Goal: Task Accomplishment & Management: Manage account settings

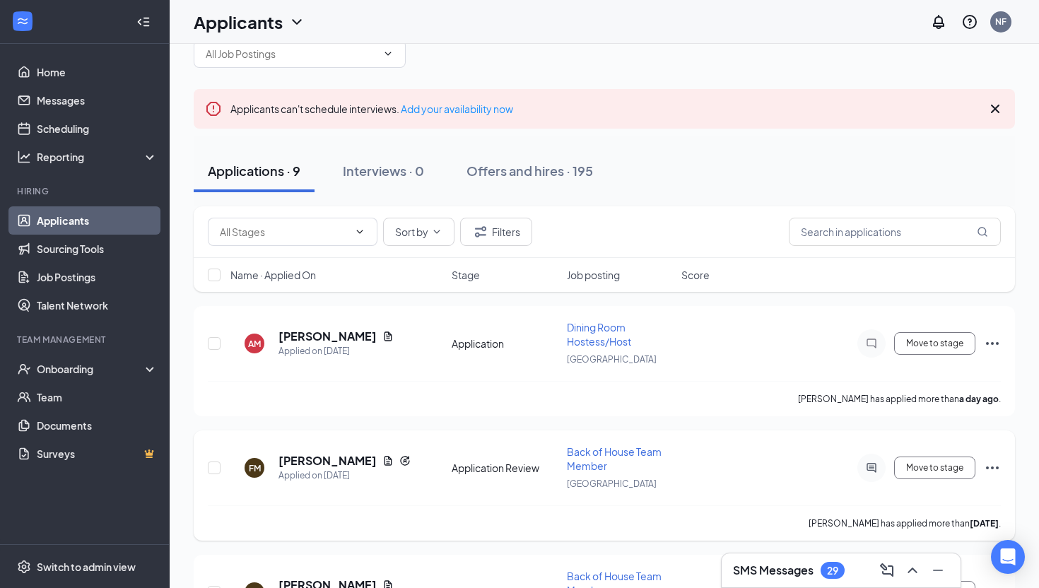
scroll to position [56, 0]
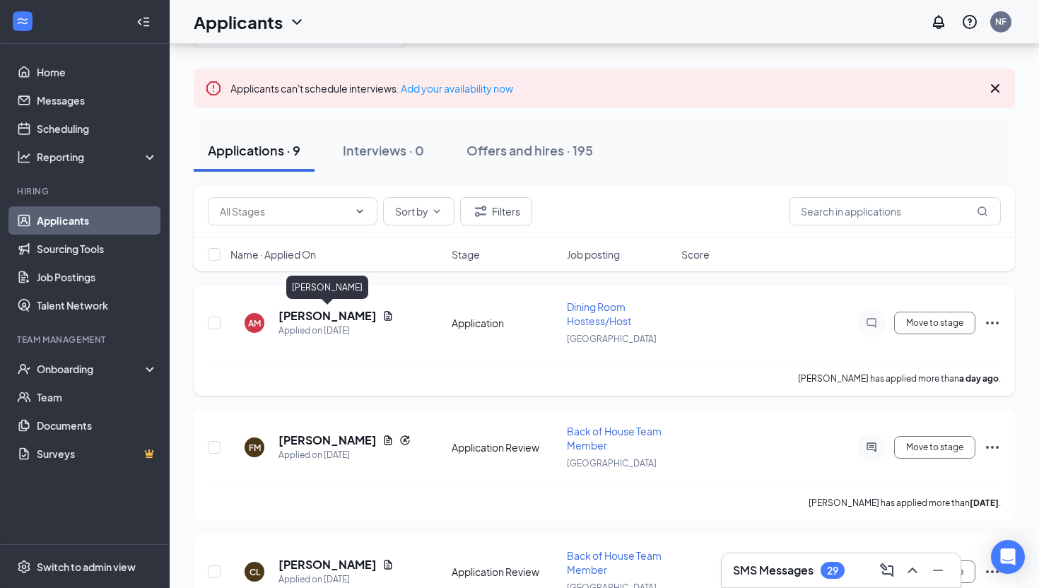
click at [327, 300] on div "[PERSON_NAME]" at bounding box center [327, 290] width 82 height 29
click at [327, 314] on h5 "[PERSON_NAME]" at bounding box center [328, 316] width 98 height 16
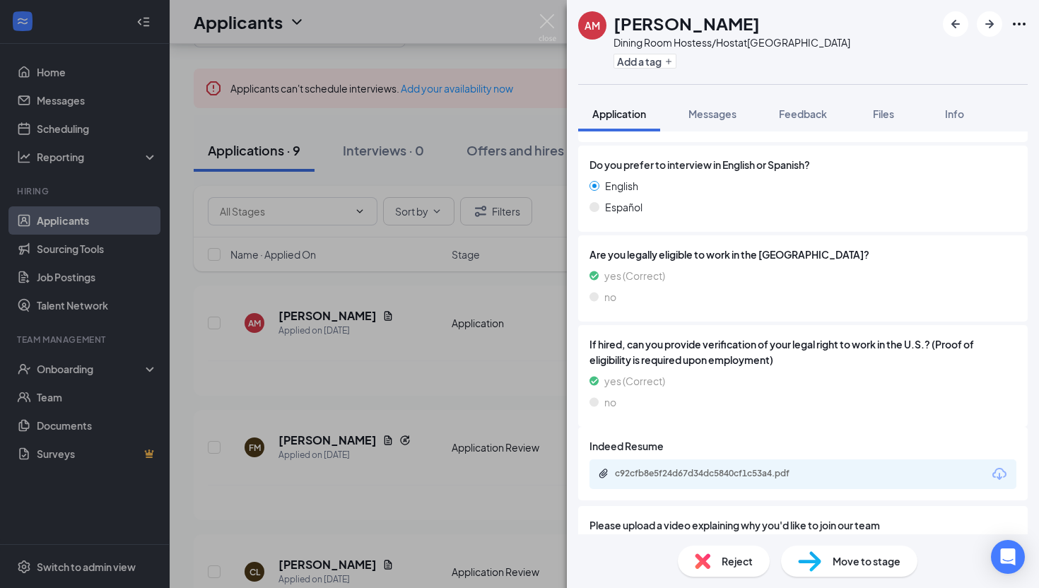
scroll to position [976, 0]
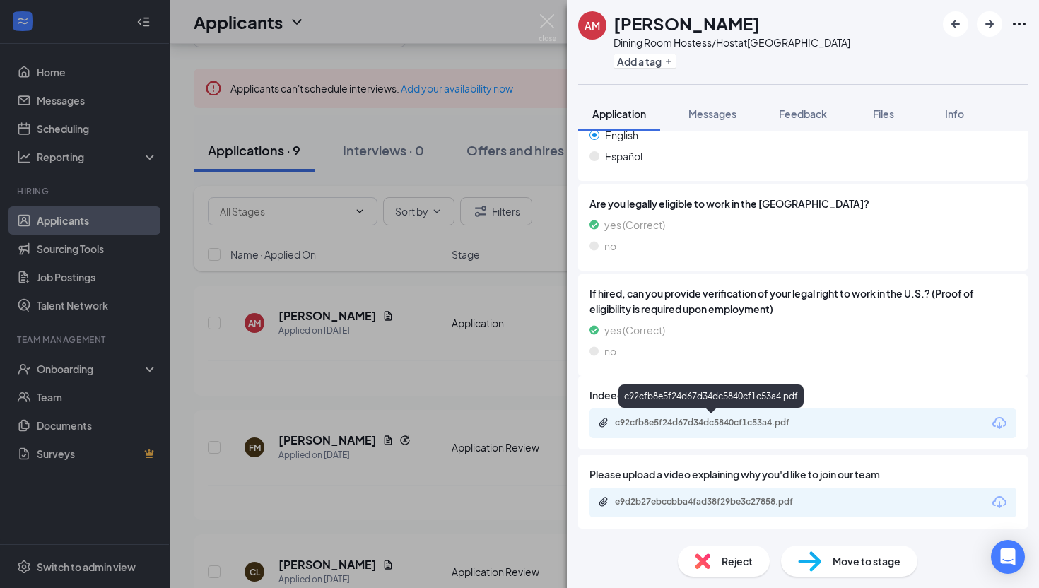
click at [669, 427] on div "c92cfb8e5f24d67d34dc5840cf1c53a4.pdf" at bounding box center [714, 422] width 198 height 11
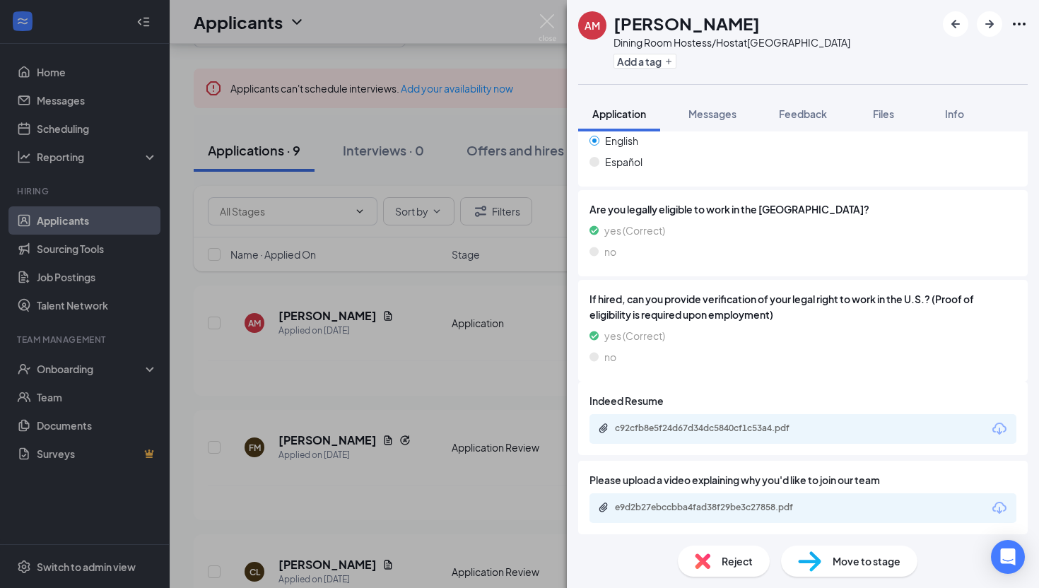
click at [494, 342] on div "AM [PERSON_NAME] Dining Room Hostess/Host at [GEOGRAPHIC_DATA] Add a tag Applic…" at bounding box center [519, 294] width 1039 height 588
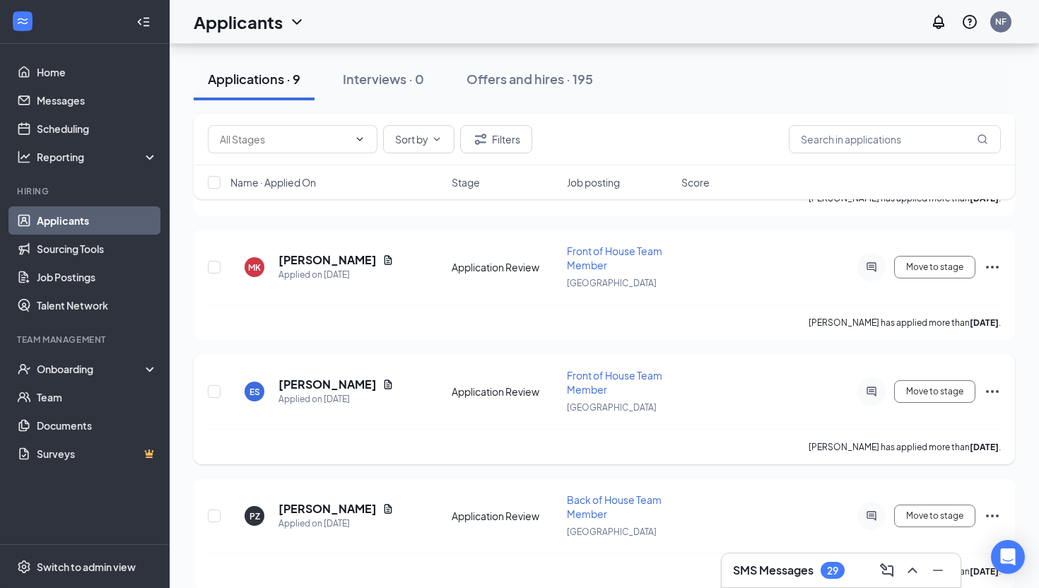
scroll to position [486, 0]
click at [298, 382] on h5 "[PERSON_NAME]" at bounding box center [328, 384] width 98 height 16
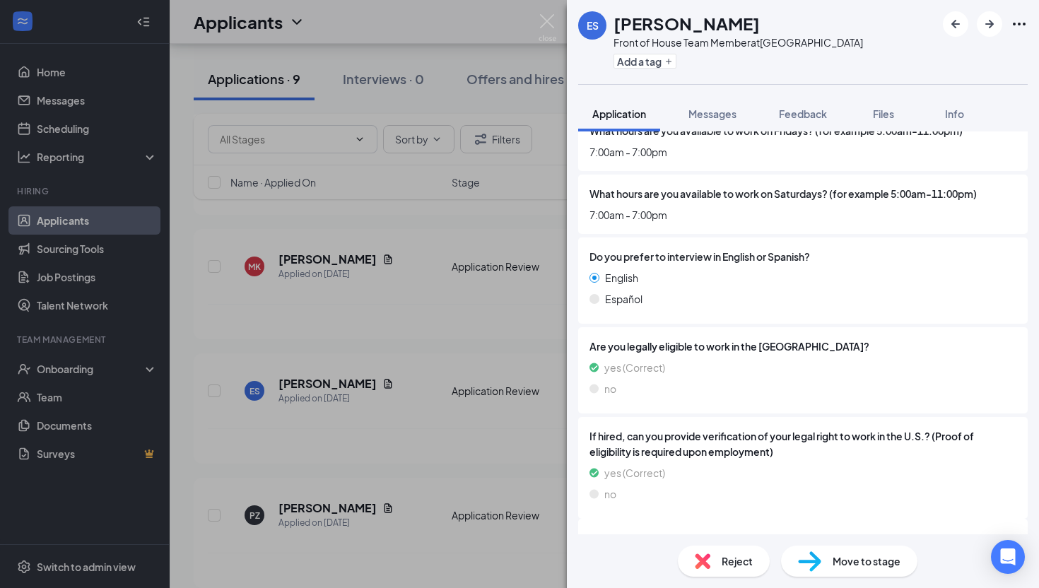
scroll to position [976, 0]
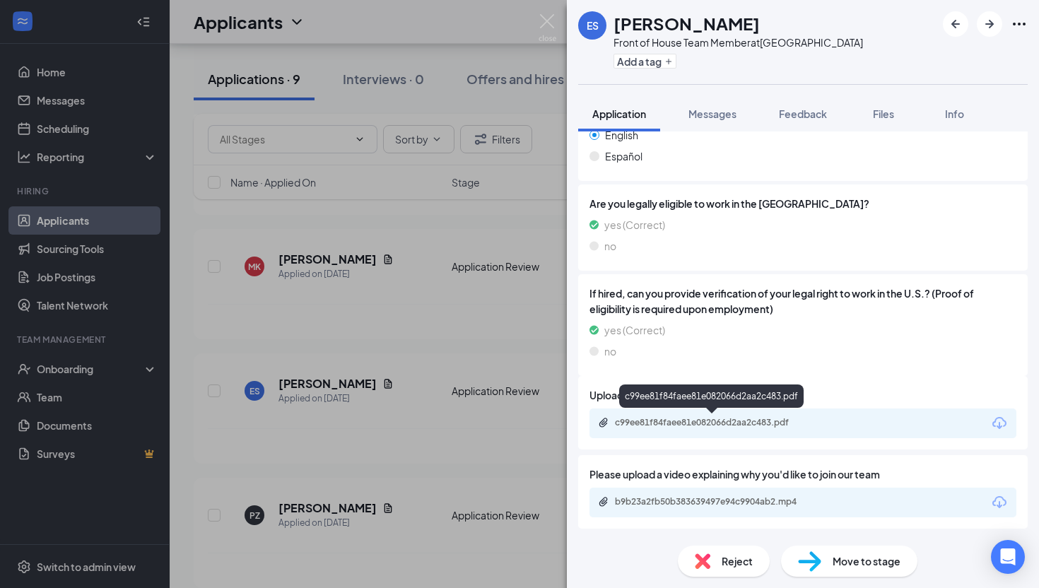
click at [679, 423] on div "c99ee81f84faee81e082066d2aa2c483.pdf" at bounding box center [714, 422] width 198 height 11
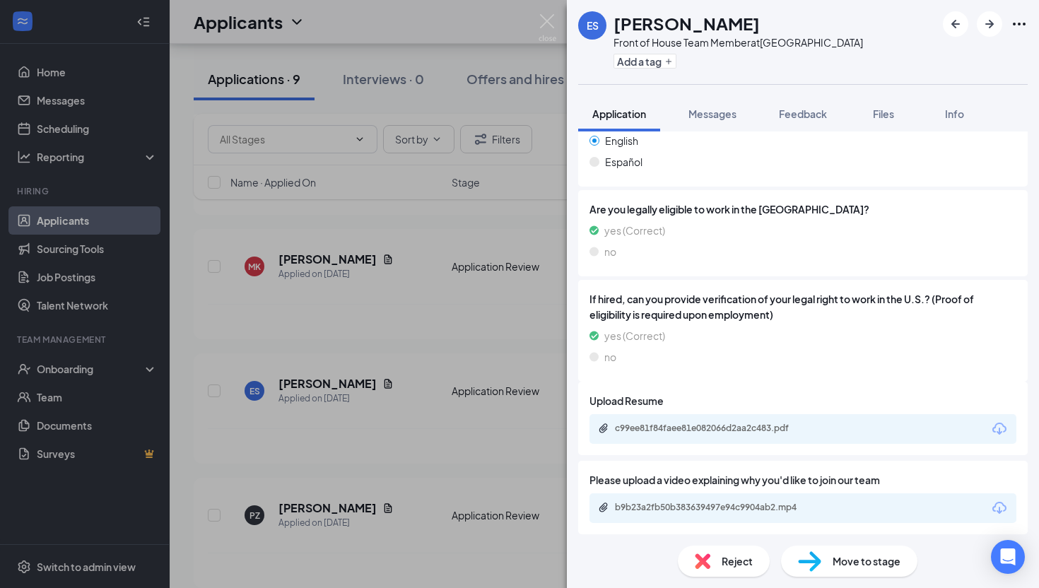
click at [809, 561] on img at bounding box center [809, 561] width 23 height 21
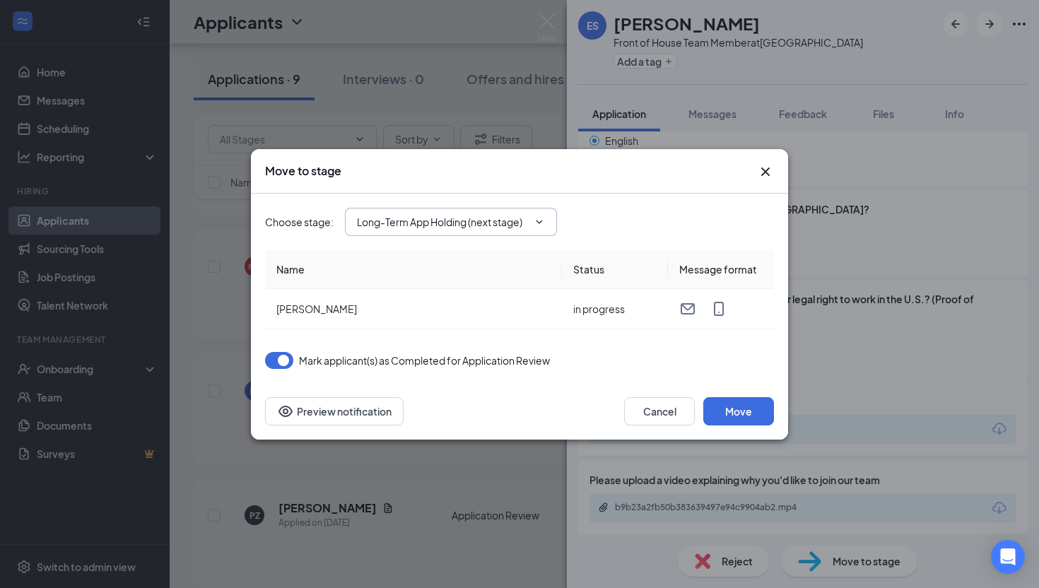
click at [400, 219] on input "Long-Term App Holding (next stage)" at bounding box center [442, 222] width 171 height 16
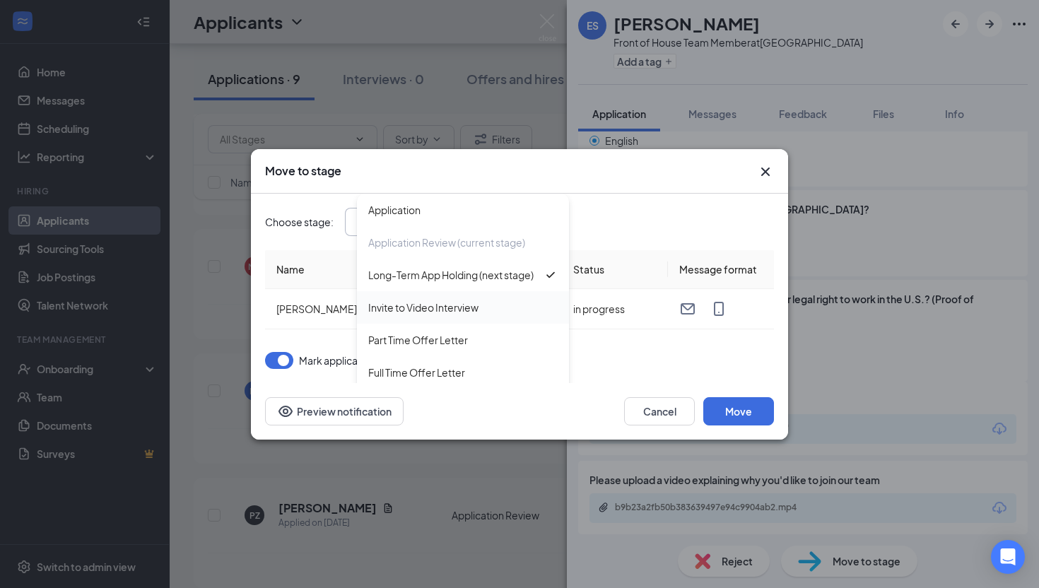
click at [404, 315] on div "Invite to Video Interview" at bounding box center [463, 307] width 212 height 33
type input "Invite to Video Interview"
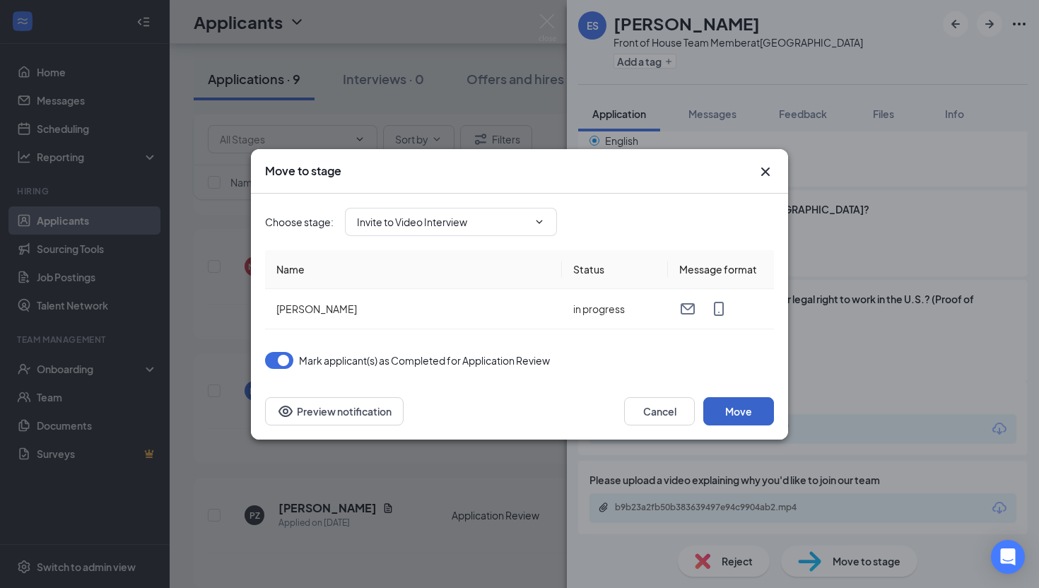
click at [744, 407] on button "Move" at bounding box center [738, 411] width 71 height 28
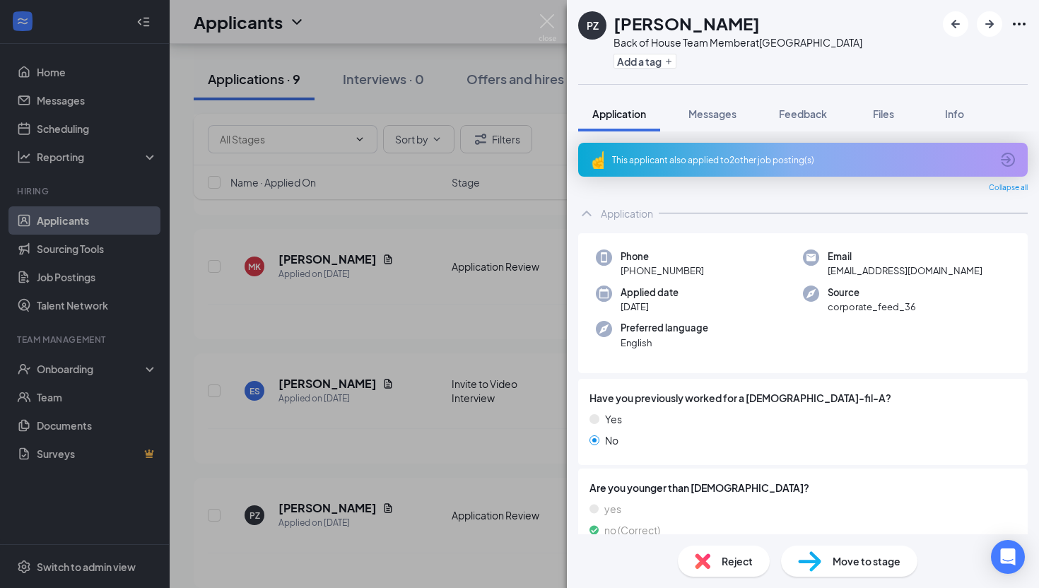
click at [365, 431] on div "PZ [PERSON_NAME] Back of House Team Member at [GEOGRAPHIC_DATA] Add a tag Appli…" at bounding box center [519, 294] width 1039 height 588
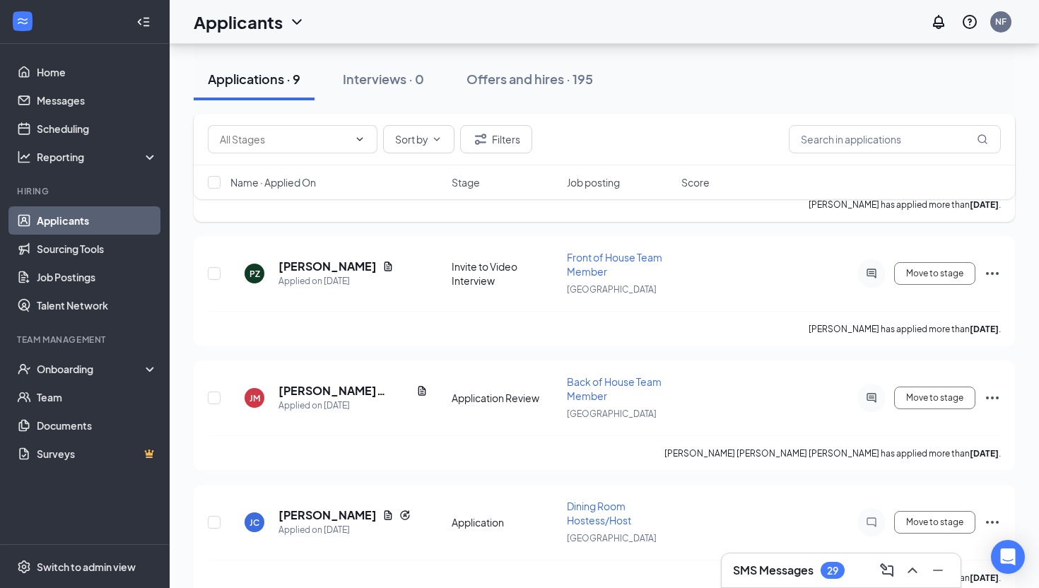
scroll to position [866, 0]
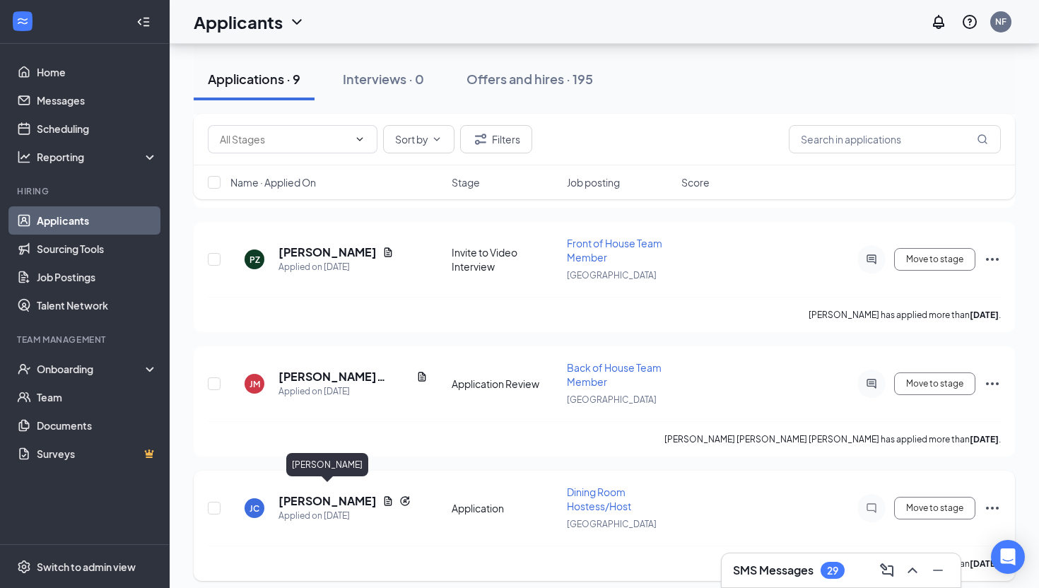
click at [332, 493] on h5 "[PERSON_NAME]" at bounding box center [328, 501] width 98 height 16
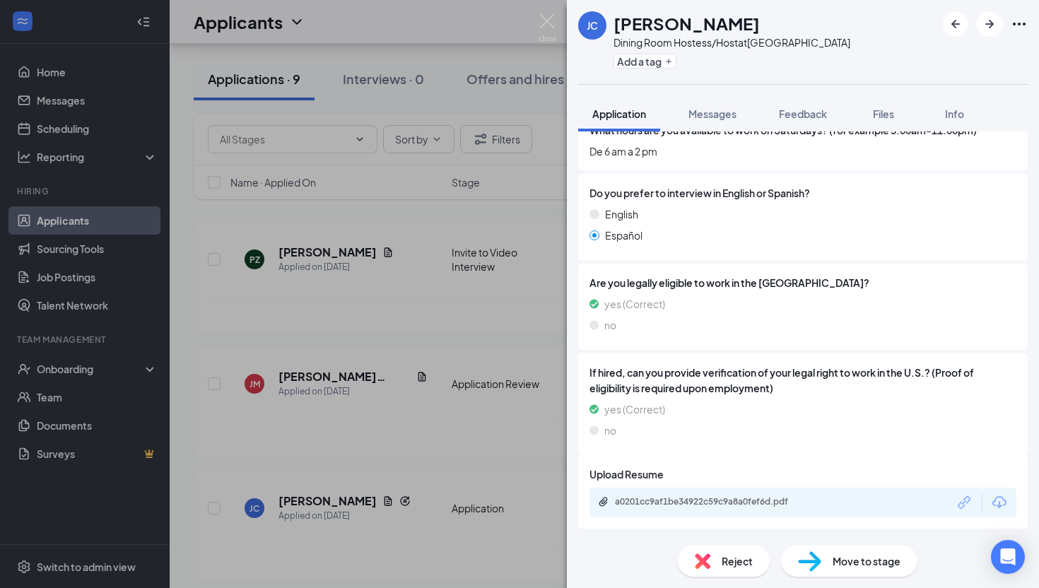
scroll to position [992, 0]
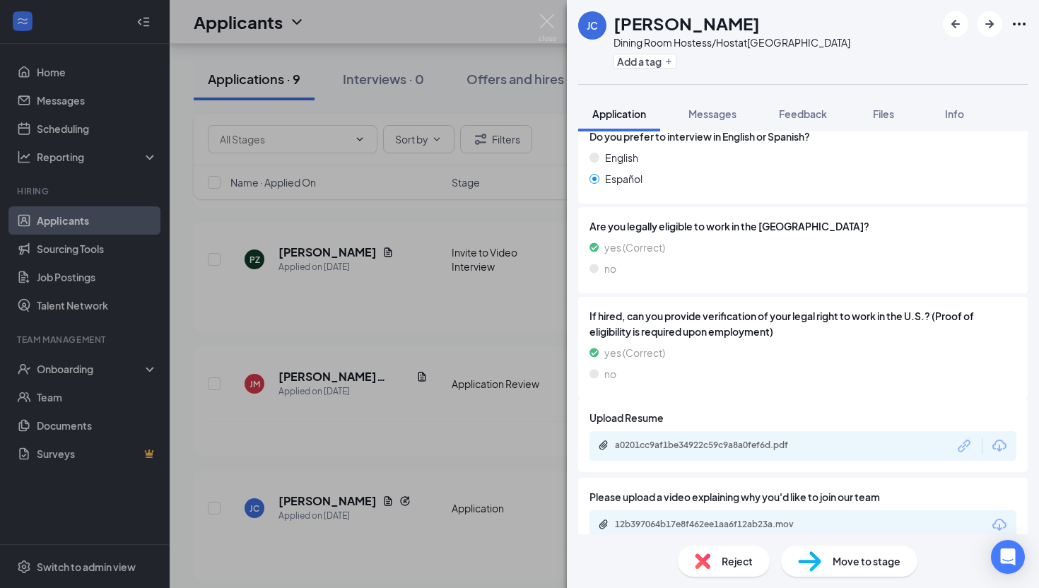
click at [438, 458] on div "[PERSON_NAME] Dining Room Hostess/Host at [GEOGRAPHIC_DATA] Add a tag Applicati…" at bounding box center [519, 294] width 1039 height 588
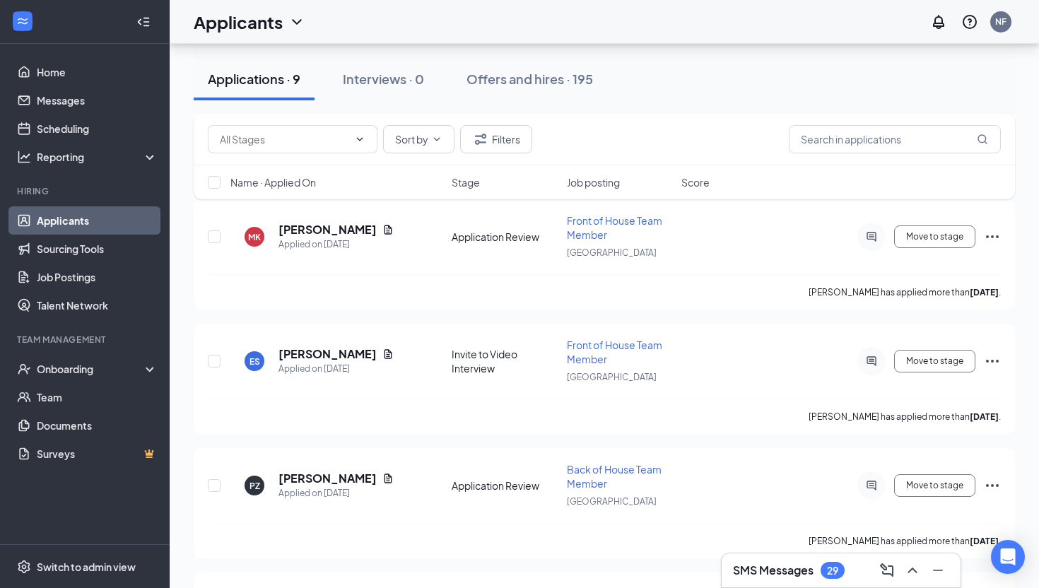
scroll to position [463, 0]
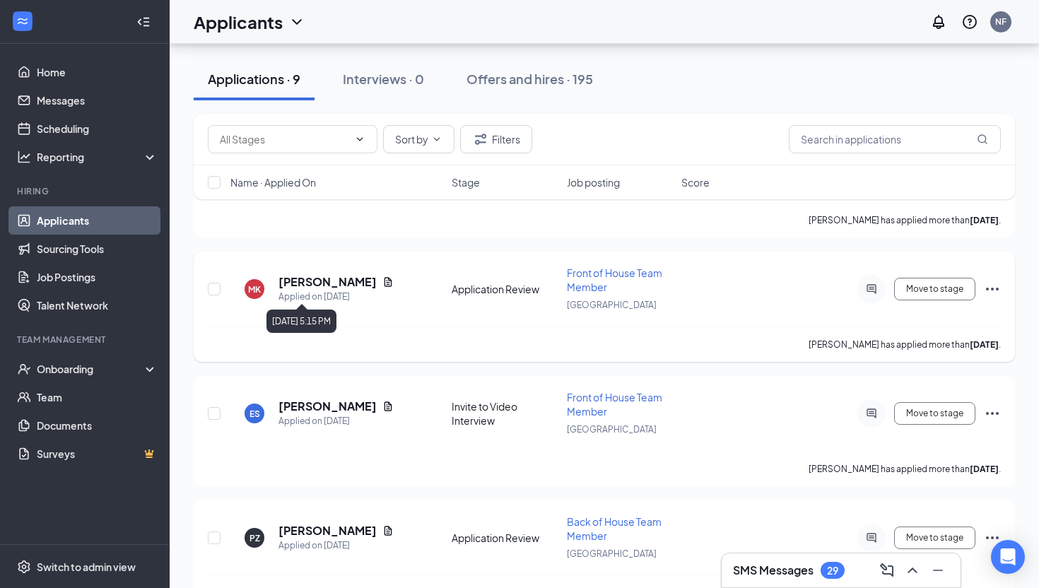
click at [327, 281] on h5 "[PERSON_NAME]" at bounding box center [328, 282] width 98 height 16
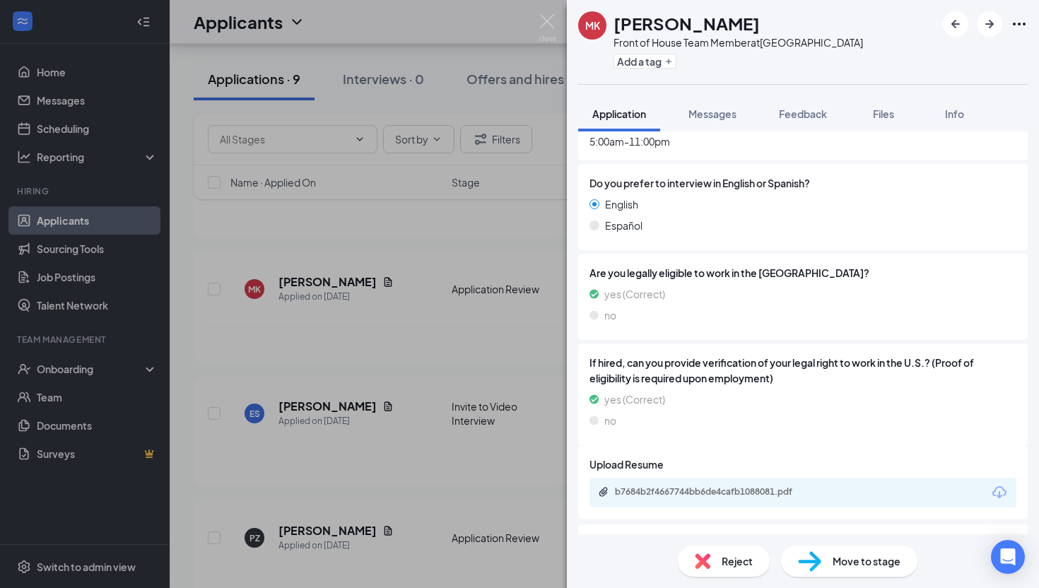
scroll to position [976, 0]
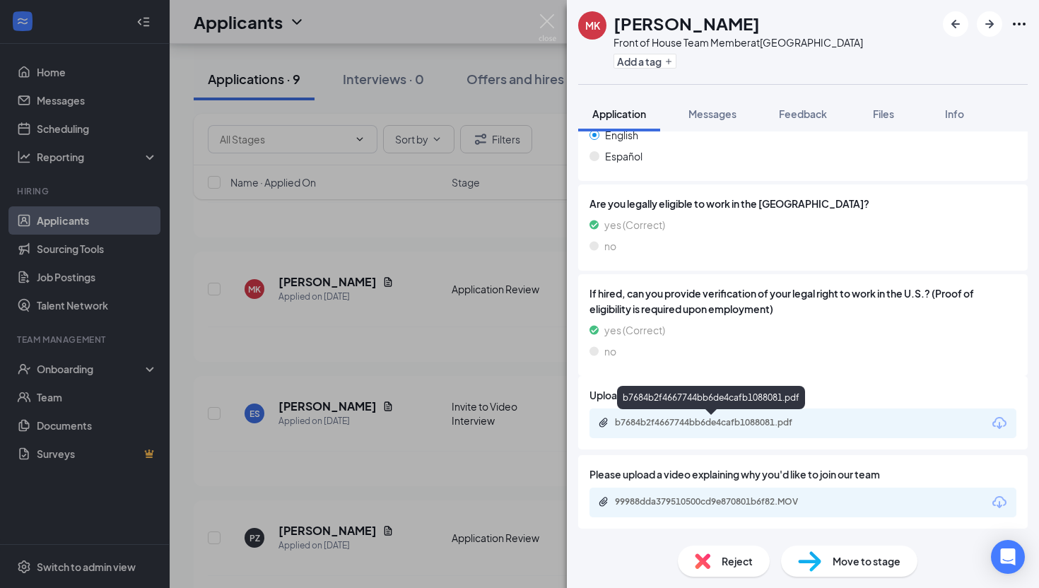
click at [731, 417] on div "b7684b2f4667744bb6de4cafb1088081.pdf" at bounding box center [714, 422] width 198 height 11
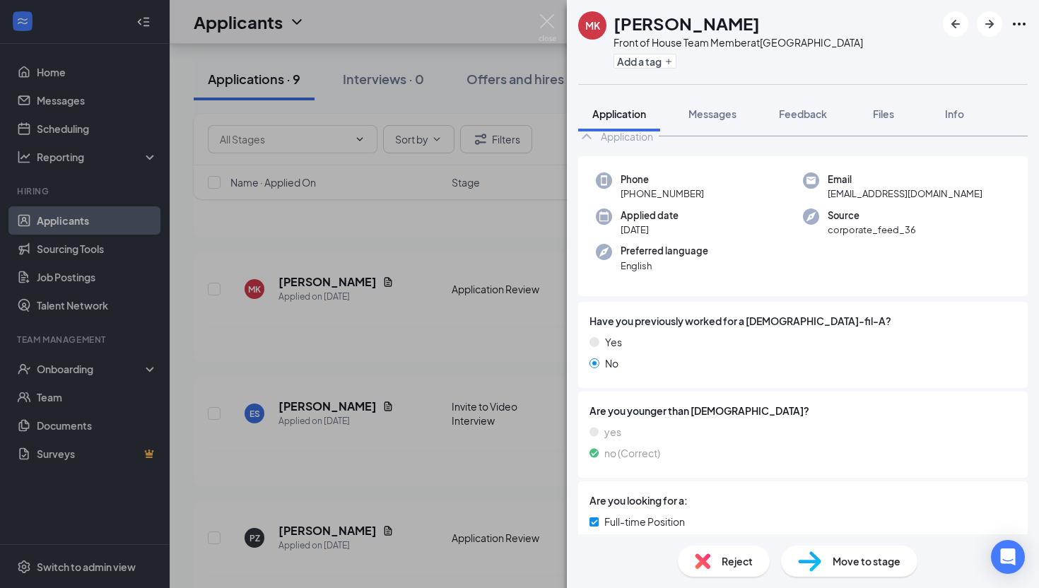
scroll to position [0, 0]
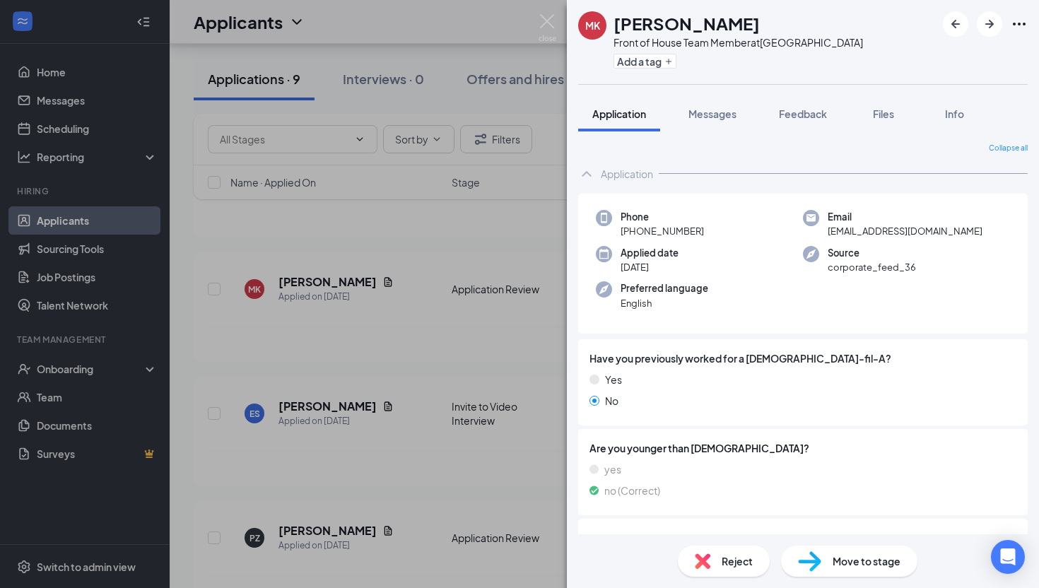
click at [416, 258] on div "MK [PERSON_NAME] Front of House Team Member at [GEOGRAPHIC_DATA] Add a tag Appl…" at bounding box center [519, 294] width 1039 height 588
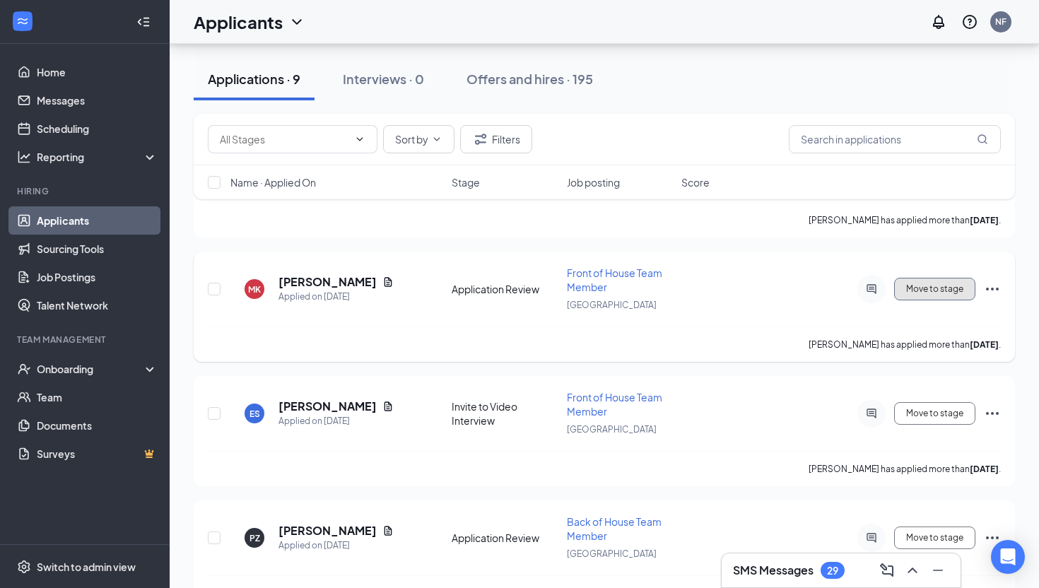
click at [913, 281] on button "Move to stage" at bounding box center [934, 289] width 81 height 23
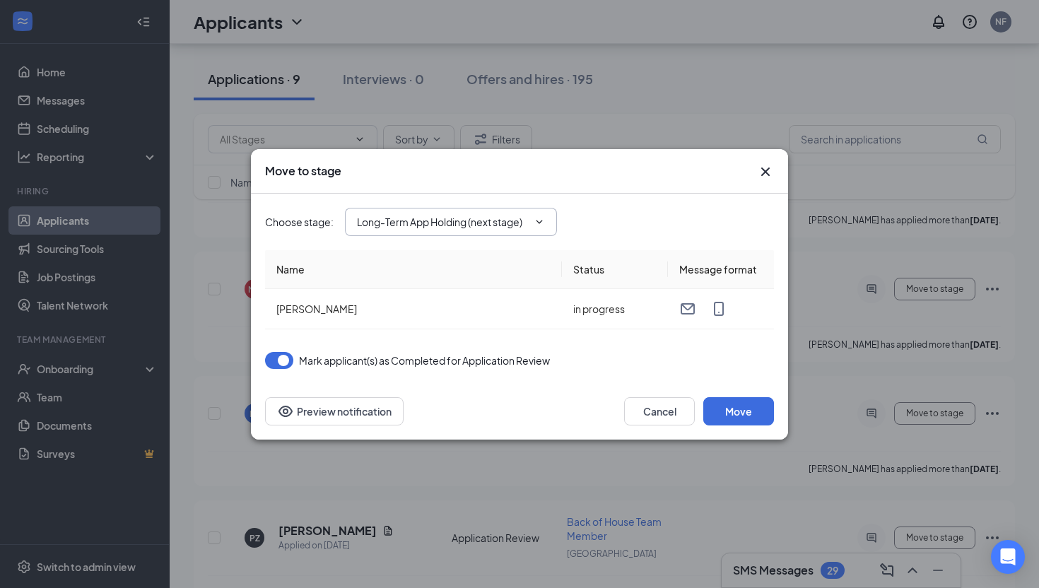
click at [421, 227] on input "Long-Term App Holding (next stage)" at bounding box center [442, 222] width 171 height 16
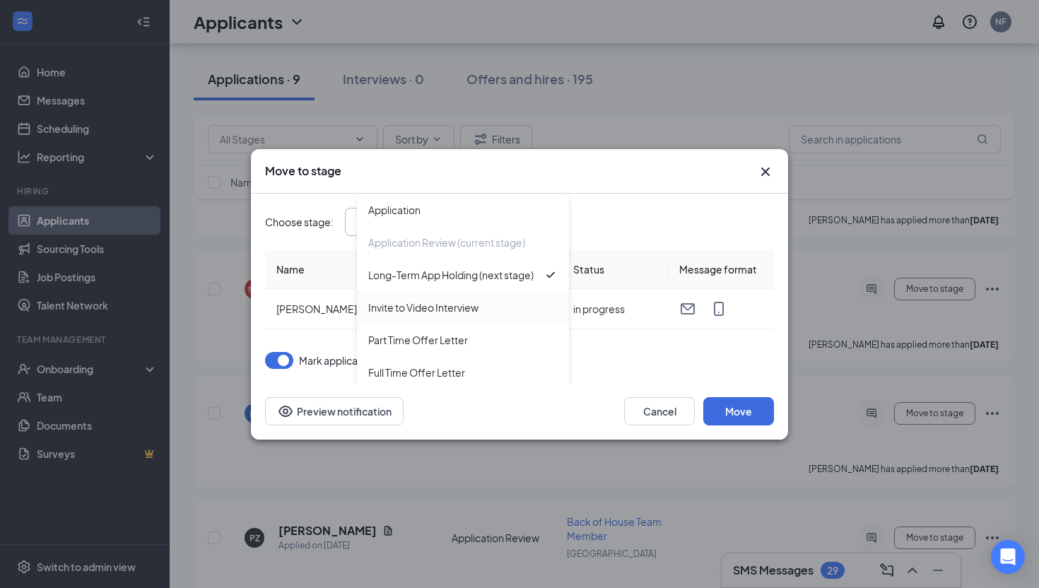
click at [413, 315] on div "Invite to Video Interview" at bounding box center [463, 307] width 212 height 33
type input "Invite to Video Interview"
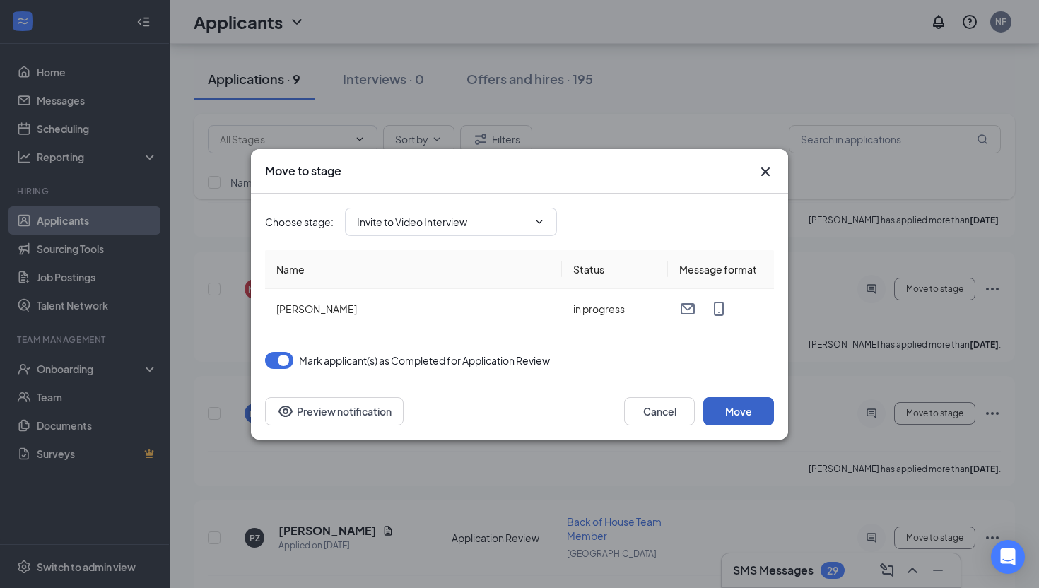
click at [731, 406] on button "Move" at bounding box center [738, 411] width 71 height 28
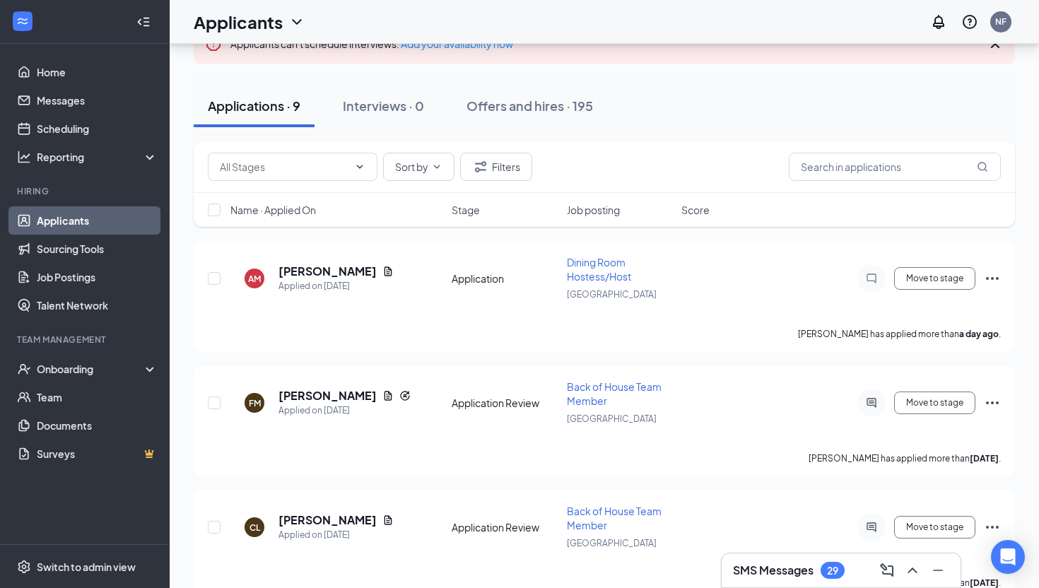
scroll to position [71, 0]
